Goal: Task Accomplishment & Management: Manage account settings

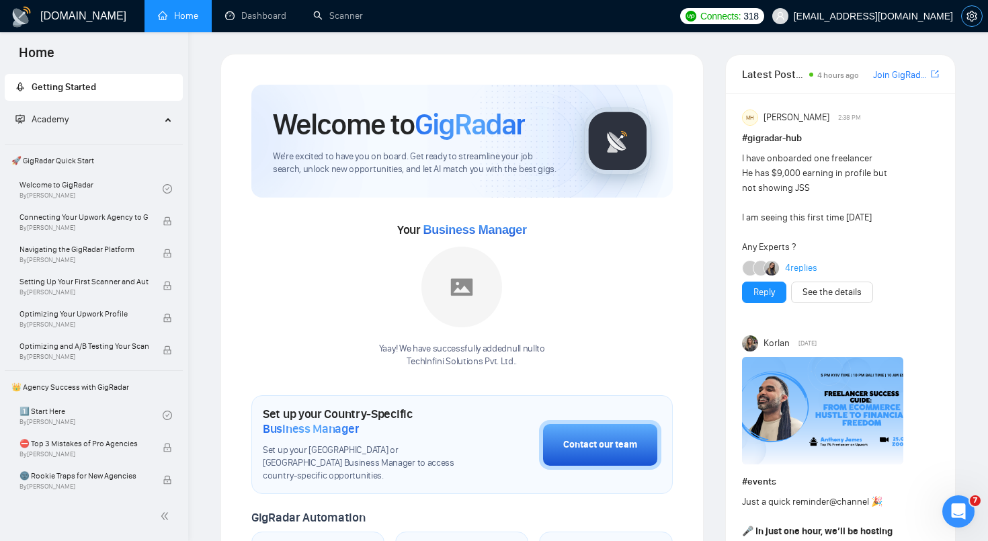
click at [970, 20] on icon "setting" at bounding box center [972, 16] width 11 height 11
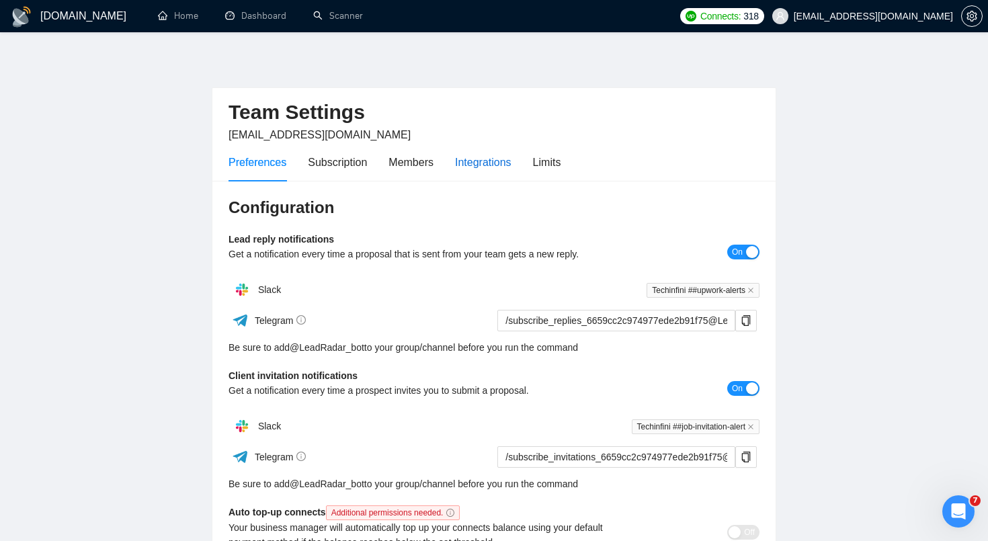
click at [486, 159] on div "Integrations" at bounding box center [483, 162] width 56 height 17
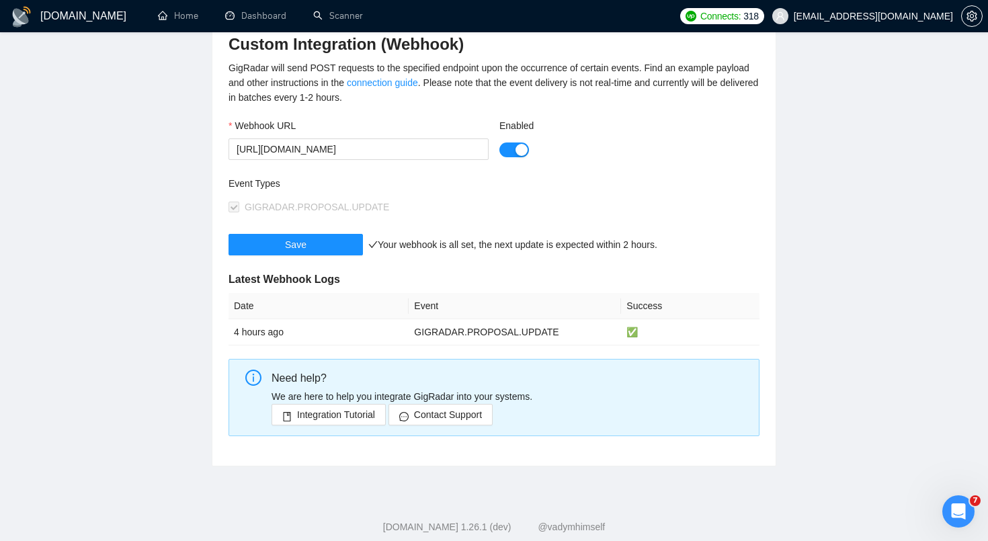
scroll to position [180, 0]
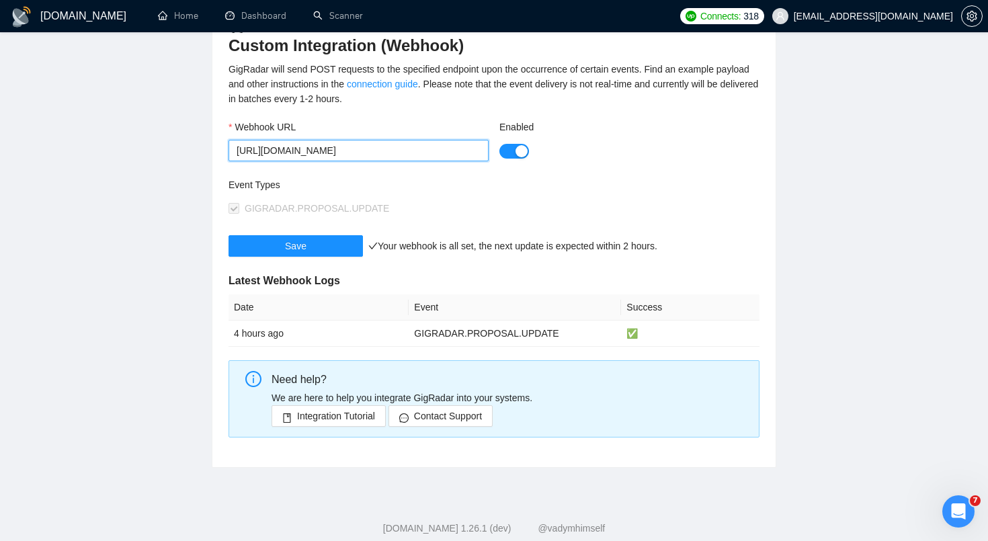
click at [349, 156] on input "https://hooks.zapier.com/hooks/catch/2236819/u1gh1qg/" at bounding box center [359, 151] width 260 height 22
paste input "shopifyprodev.app.n8n.cloud/webhook-test/a1903e9c-eedd-44a6-86e5-36bfc733c8e3"
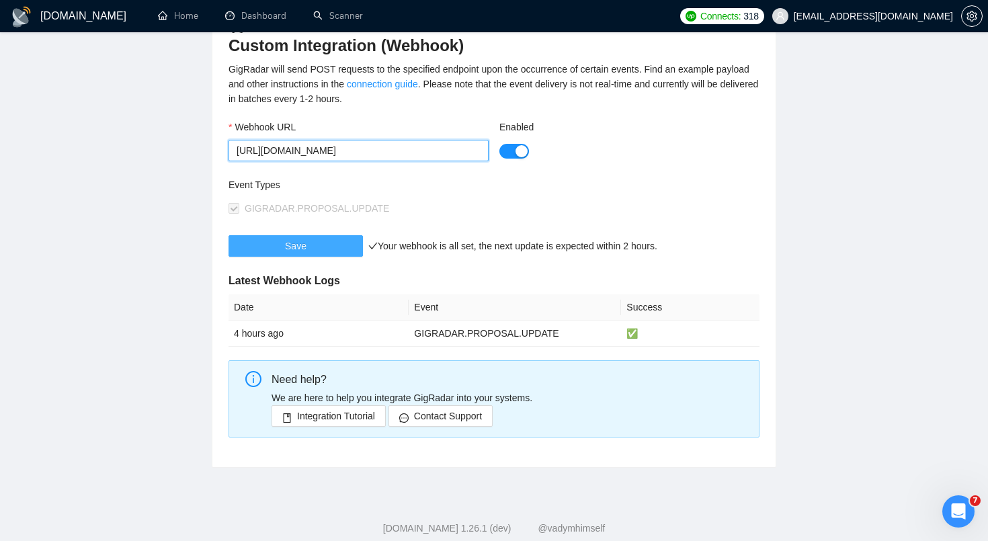
type input "https://shopifyprodev.app.n8n.cloud/webhook-test/a1903e9c-eedd-44a6-86e5-36bfc7…"
click at [295, 247] on span "Save" at bounding box center [296, 246] width 22 height 15
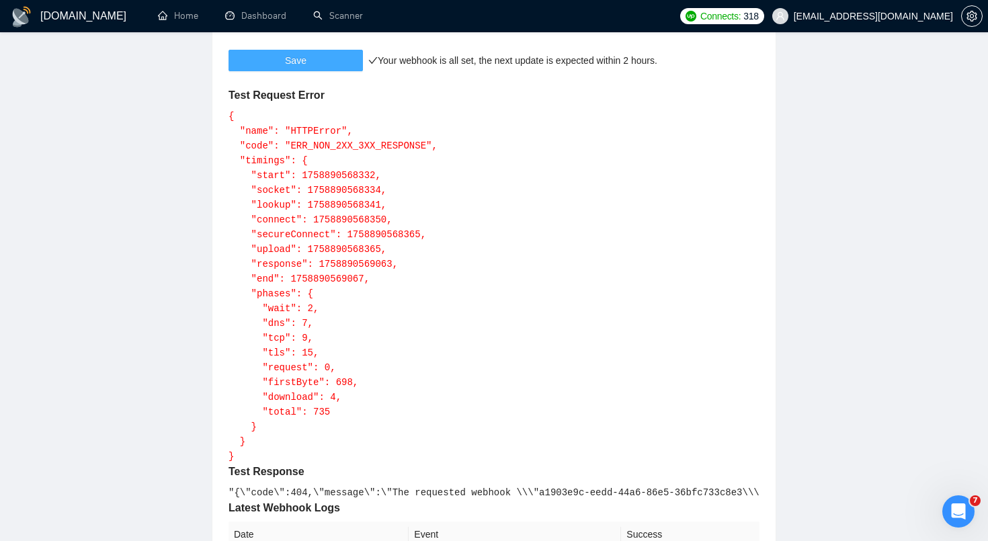
scroll to position [373, 0]
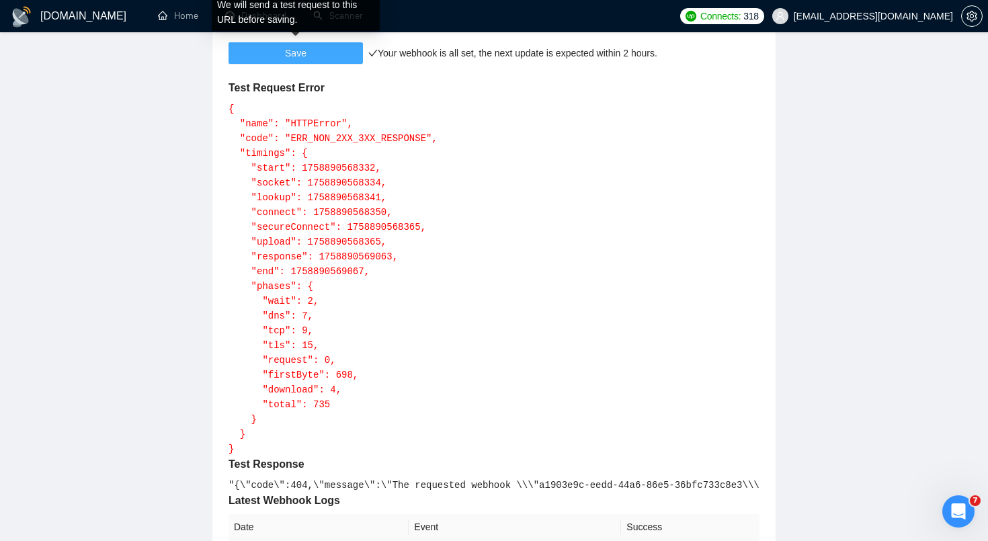
click at [317, 57] on button "Save" at bounding box center [296, 53] width 134 height 22
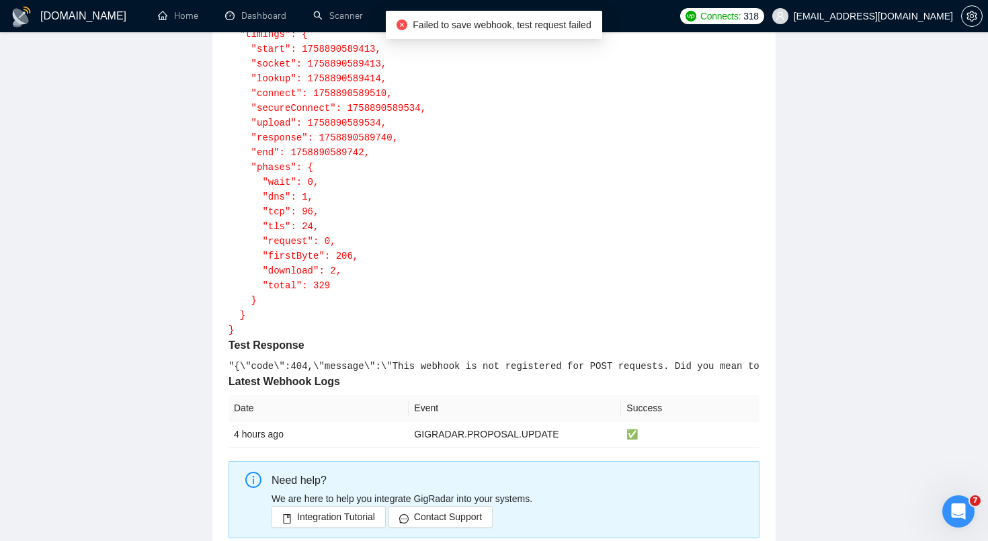
scroll to position [211, 0]
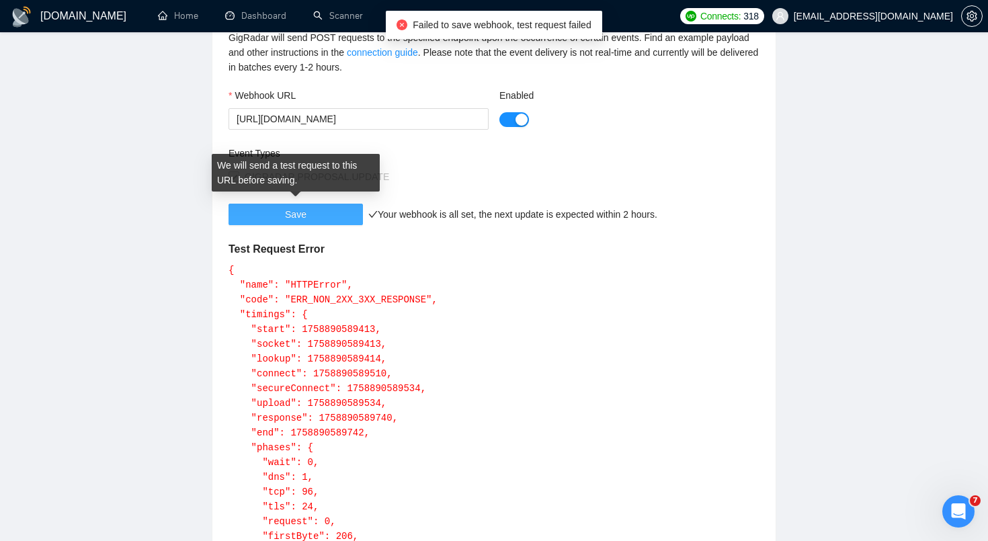
click at [313, 217] on button "Save" at bounding box center [296, 215] width 134 height 22
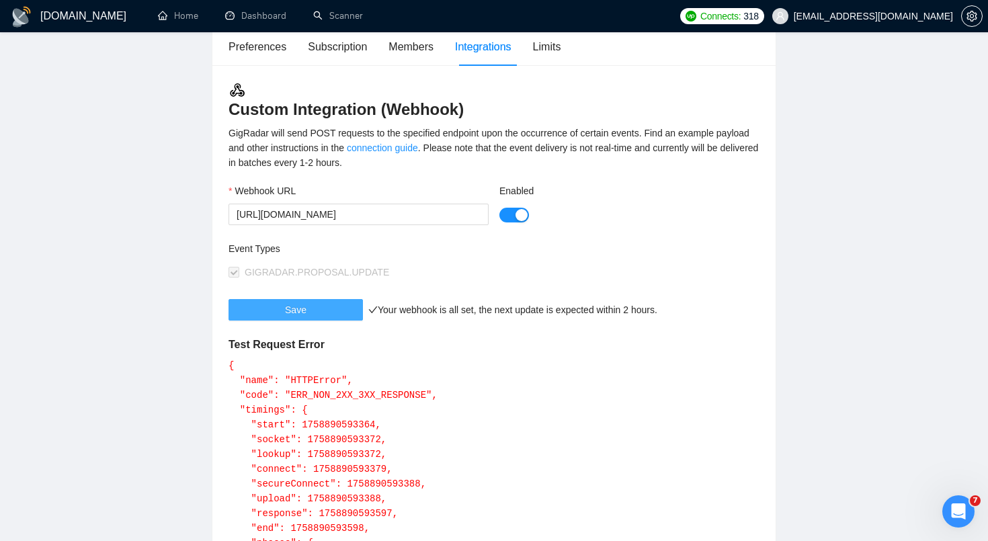
scroll to position [7, 0]
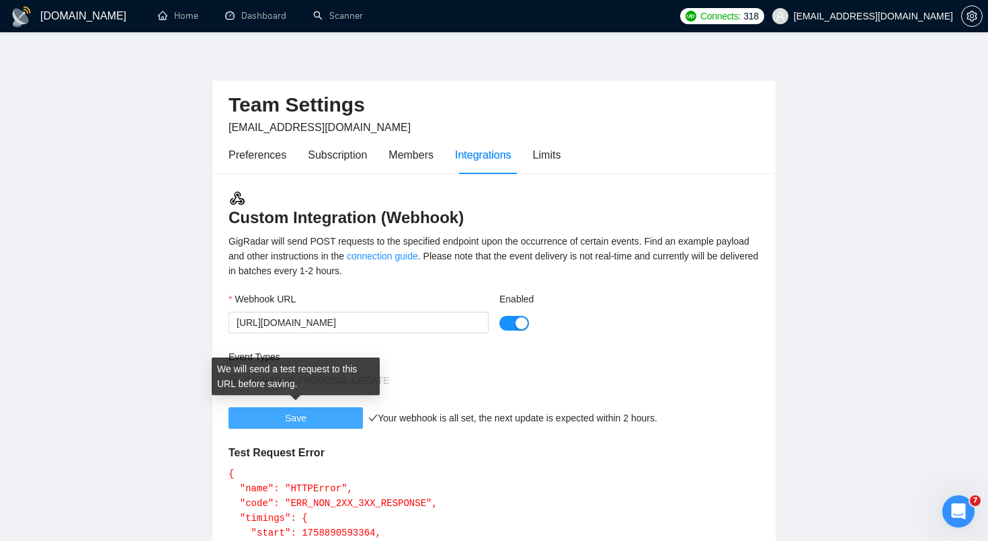
click at [333, 424] on button "Save" at bounding box center [296, 418] width 134 height 22
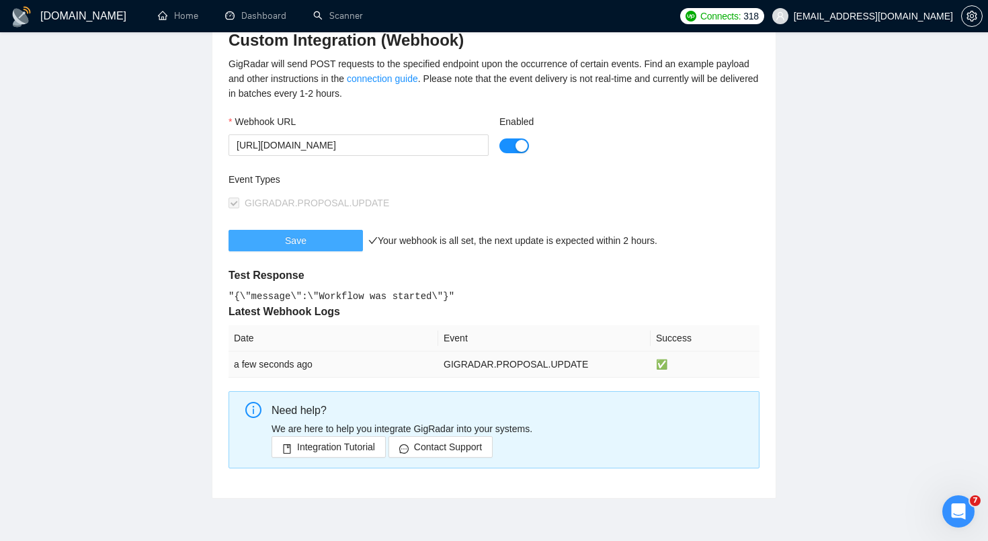
scroll to position [186, 0]
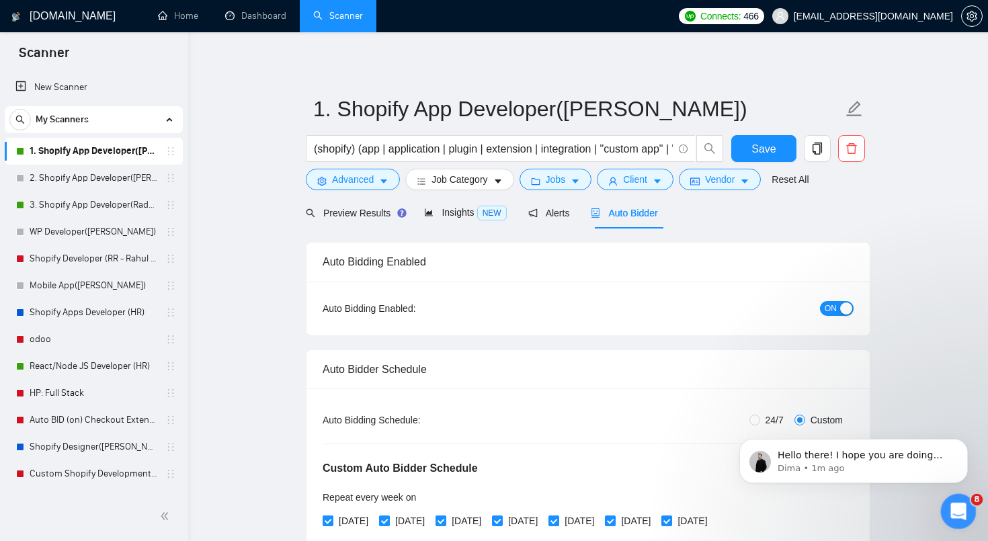
click at [949, 513] on icon "Open Intercom Messenger" at bounding box center [957, 510] width 22 height 22
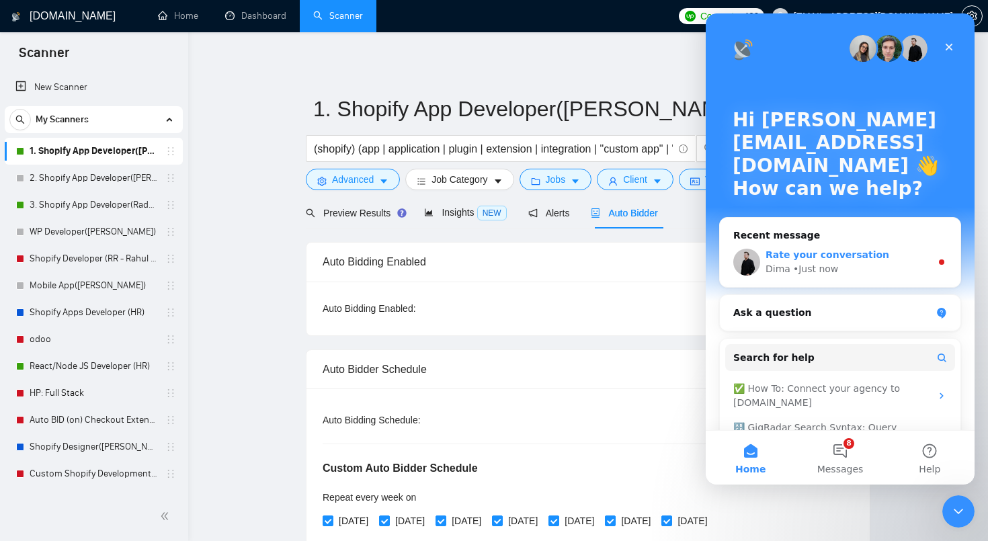
click at [828, 266] on div "• Just now" at bounding box center [815, 269] width 45 height 14
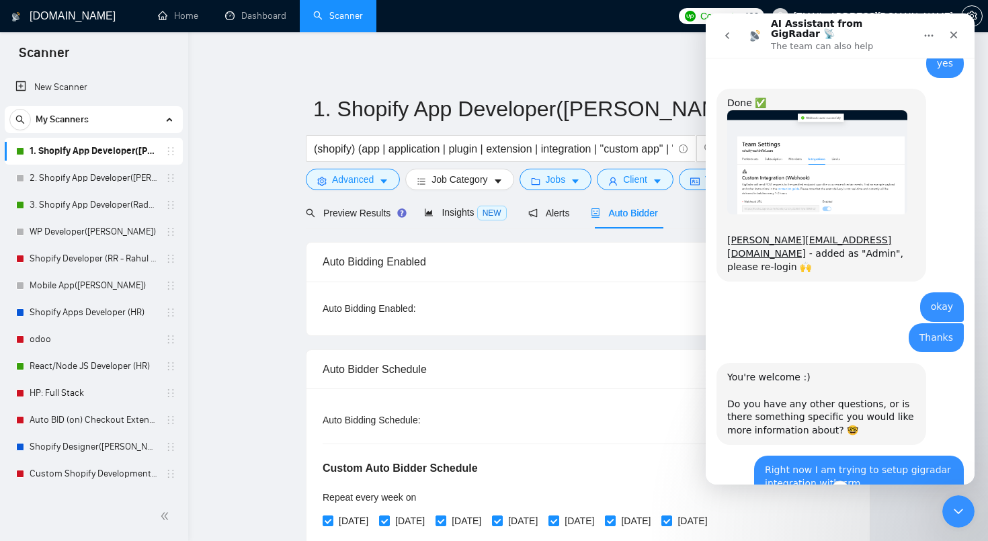
scroll to position [1201, 0]
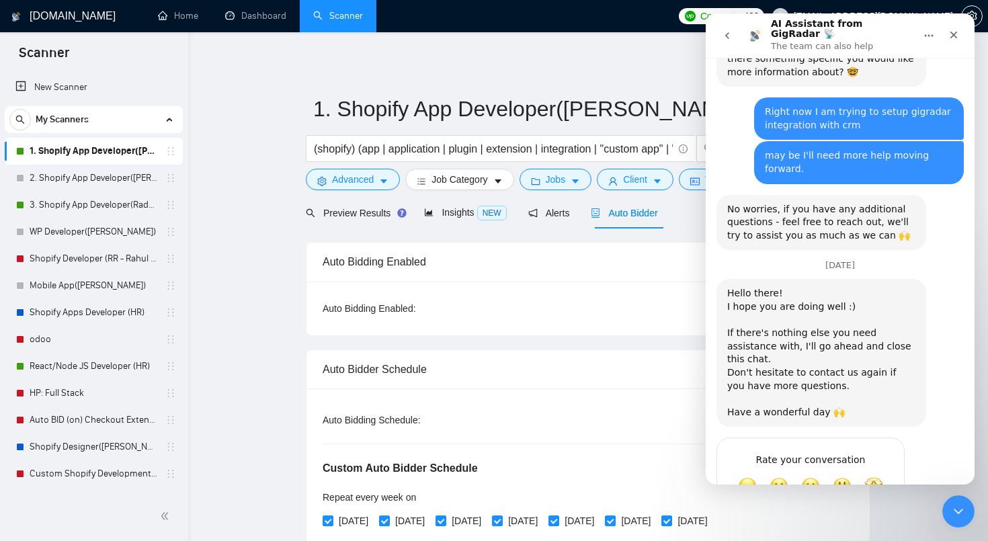
click at [732, 33] on icon "go back" at bounding box center [727, 35] width 11 height 11
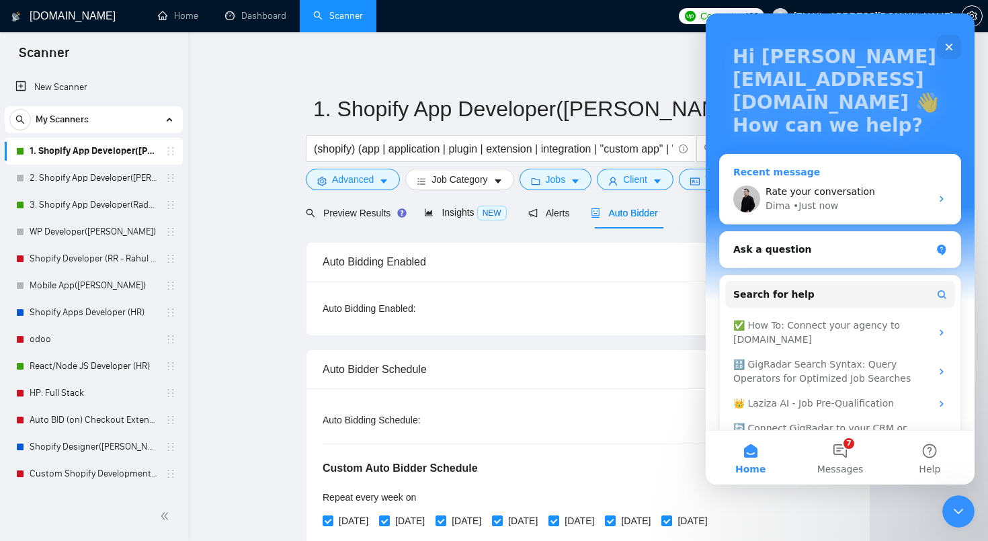
scroll to position [65, 0]
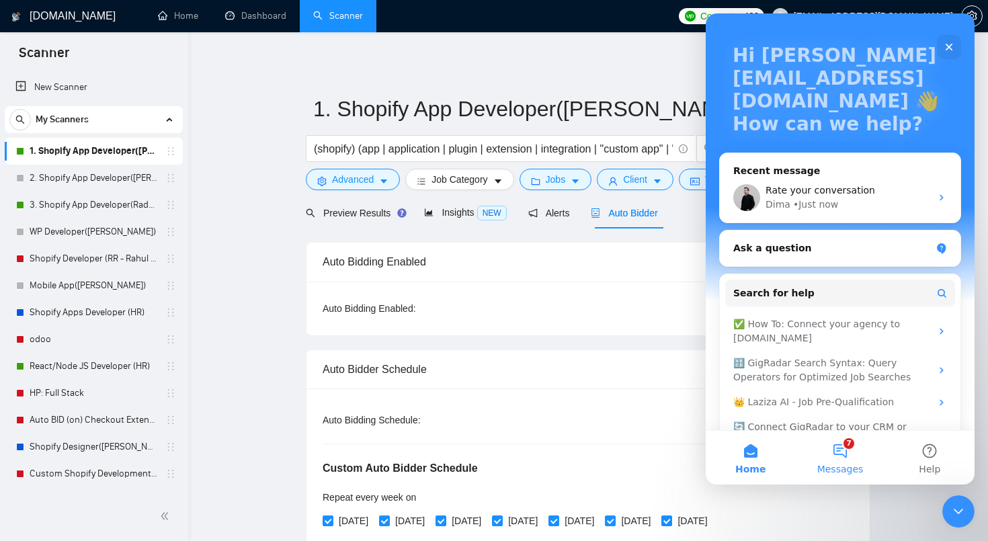
click at [852, 453] on button "7 Messages" at bounding box center [839, 458] width 89 height 54
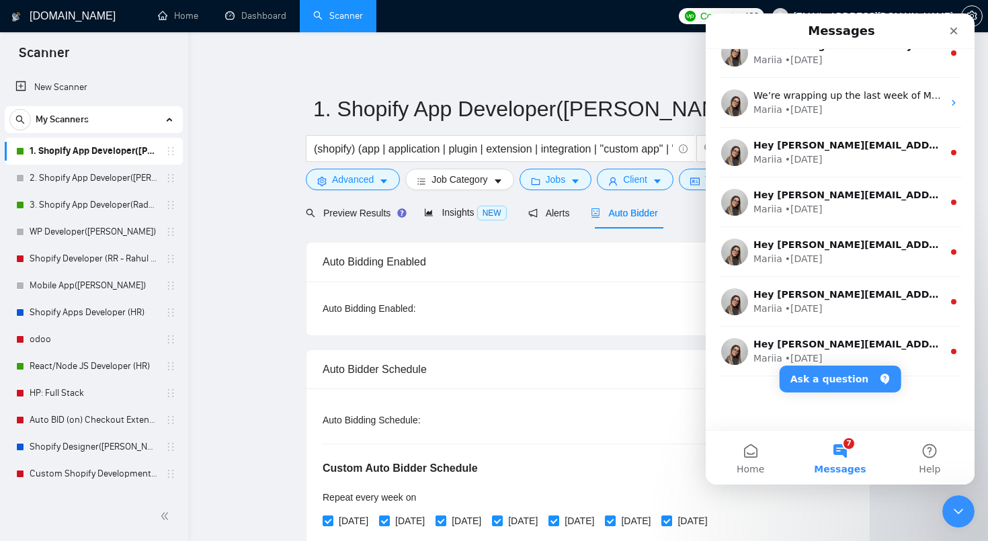
scroll to position [0, 0]
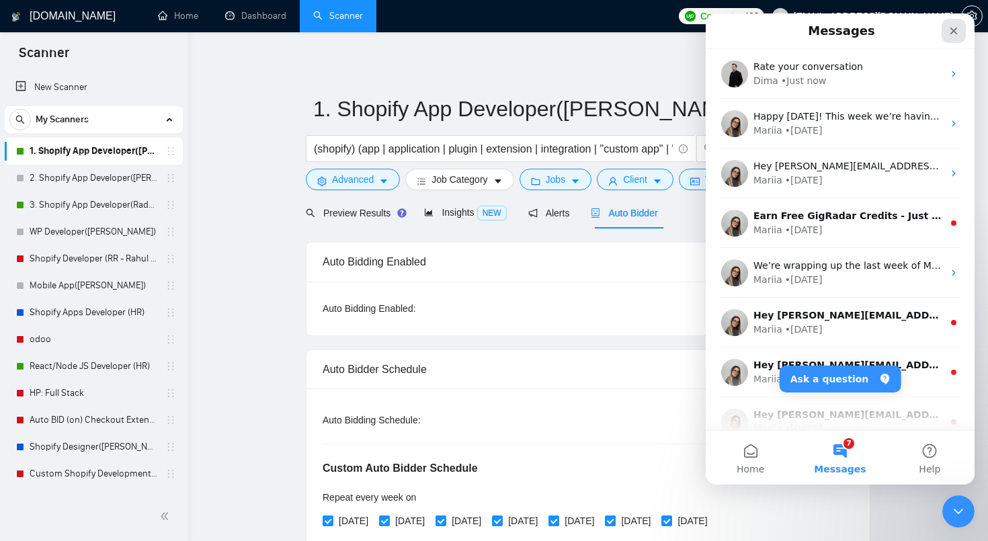
click at [951, 32] on icon "Close" at bounding box center [954, 31] width 7 height 7
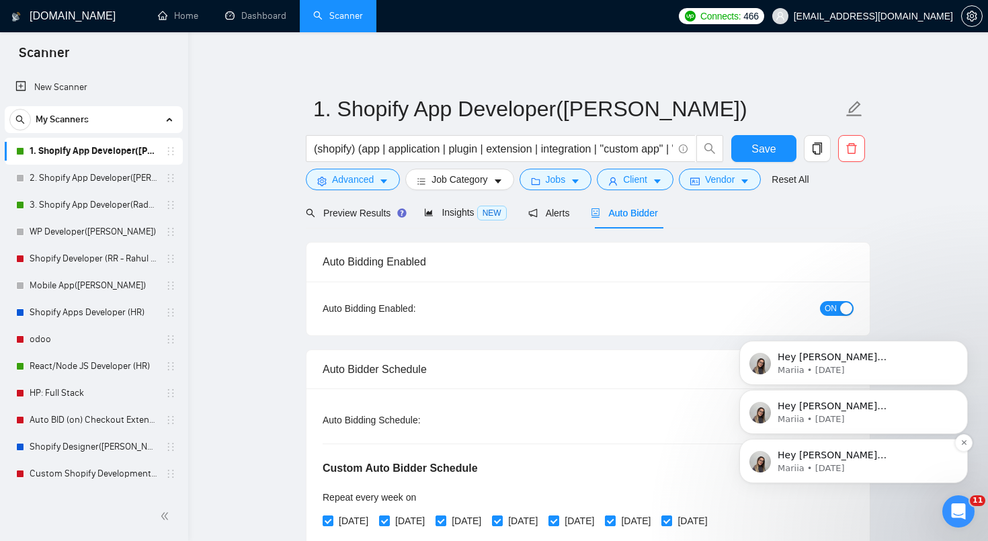
click at [880, 465] on p "Mariia • [DATE]" at bounding box center [864, 469] width 173 height 12
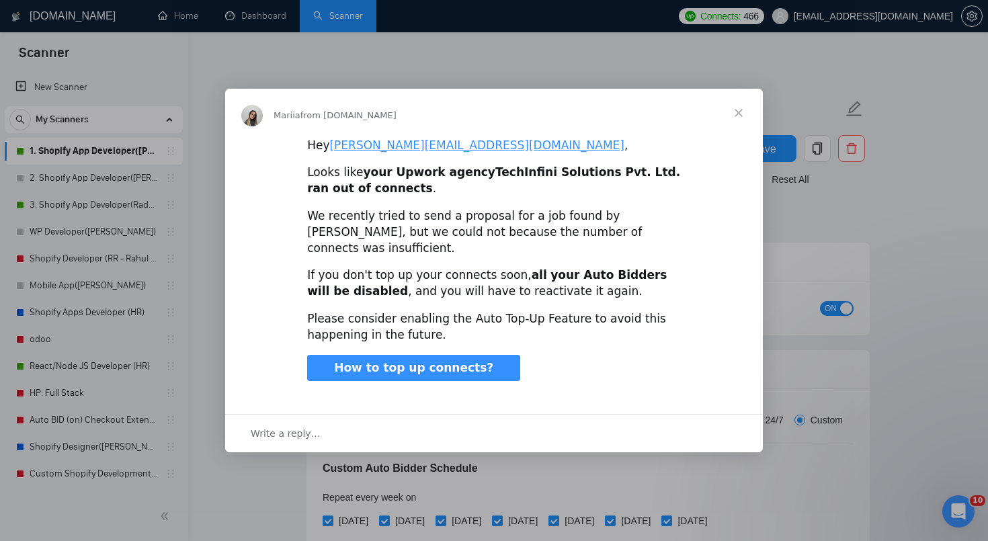
click at [415, 273] on div "If you don't top up your connects soon, all your Auto Bidders will be disabled …" at bounding box center [494, 284] width 374 height 32
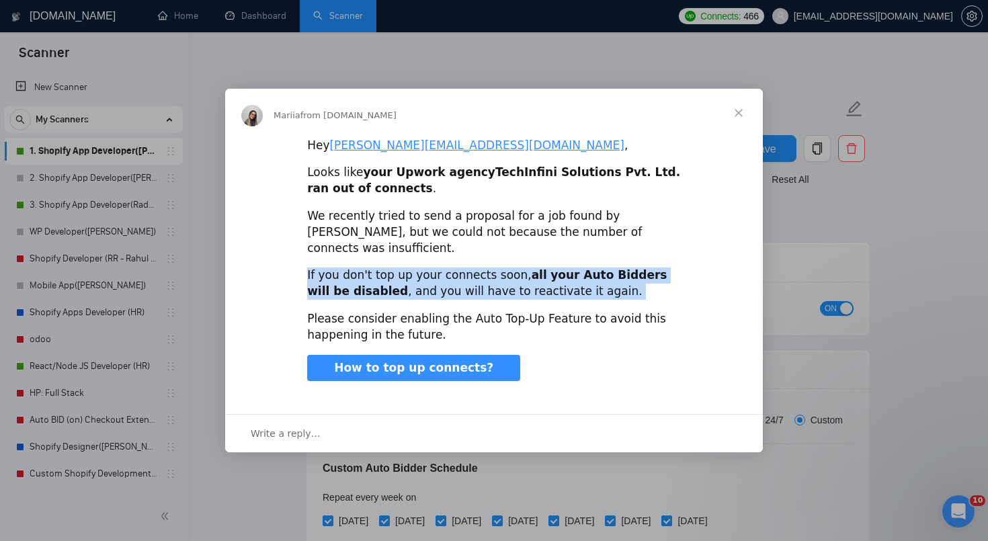
click at [415, 273] on div "If you don't top up your connects soon, all your Auto Bidders will be disabled …" at bounding box center [494, 284] width 374 height 32
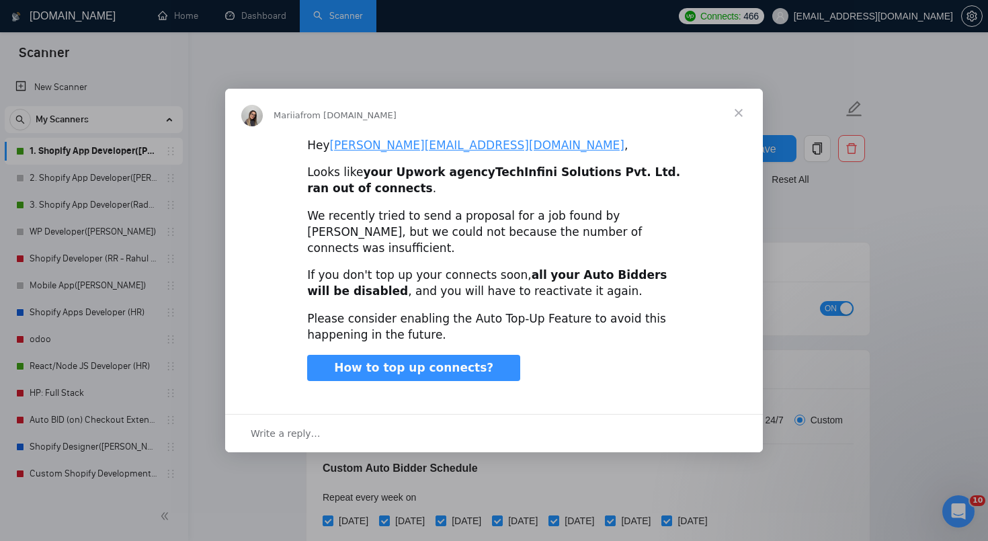
click at [376, 86] on div "Intercom messenger" at bounding box center [494, 270] width 988 height 541
